Goal: Information Seeking & Learning: Learn about a topic

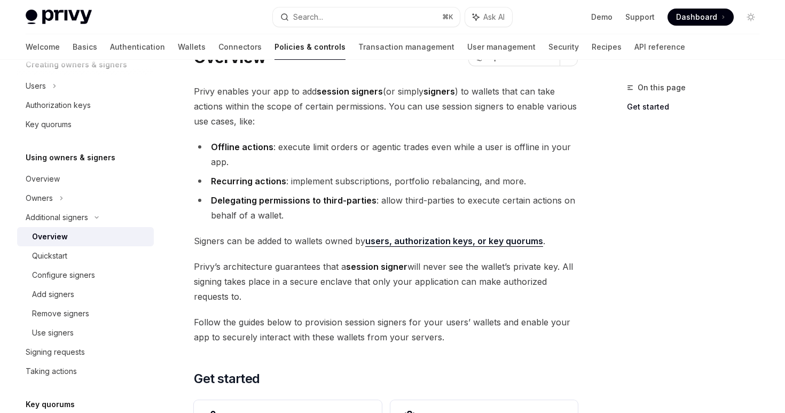
scroll to position [58, 0]
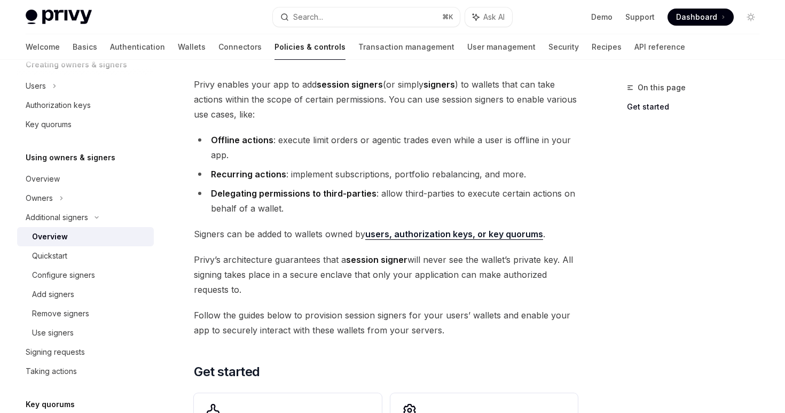
click at [332, 115] on span "Privy enables your app to add session signers (or simply signers ) to wallets t…" at bounding box center [386, 99] width 384 height 45
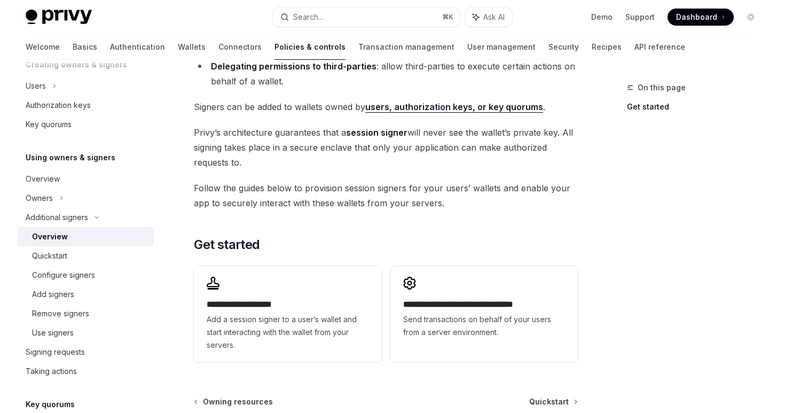
scroll to position [235, 0]
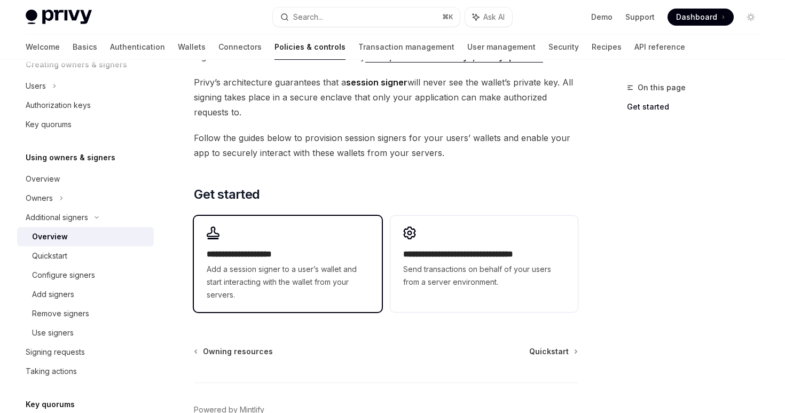
click at [290, 251] on h2 "**********" at bounding box center [288, 254] width 162 height 13
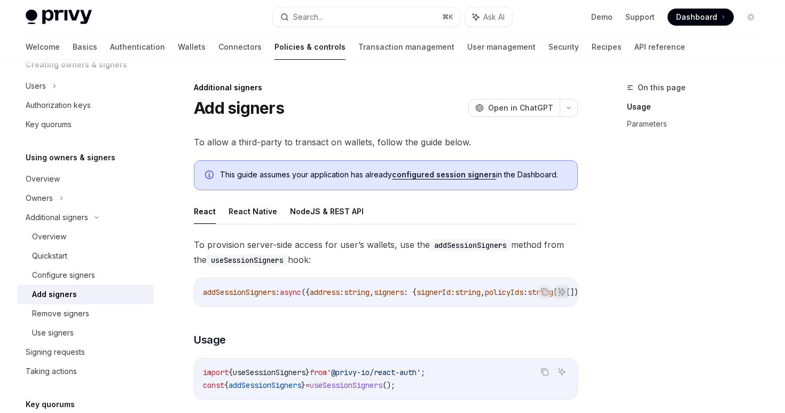
type textarea "*"
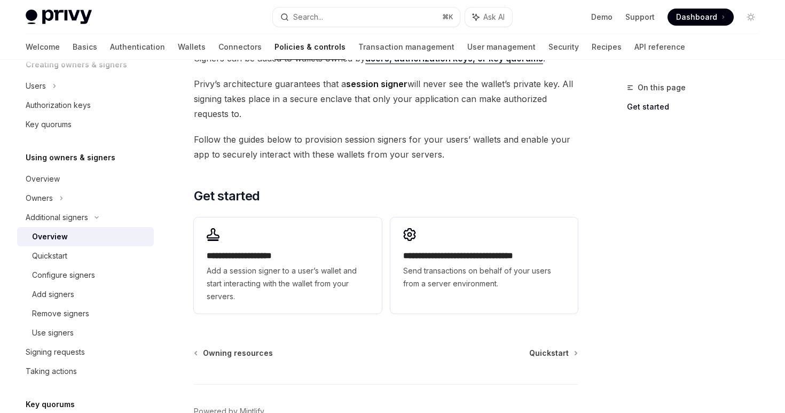
scroll to position [235, 0]
